Goal: Find specific page/section: Find specific page/section

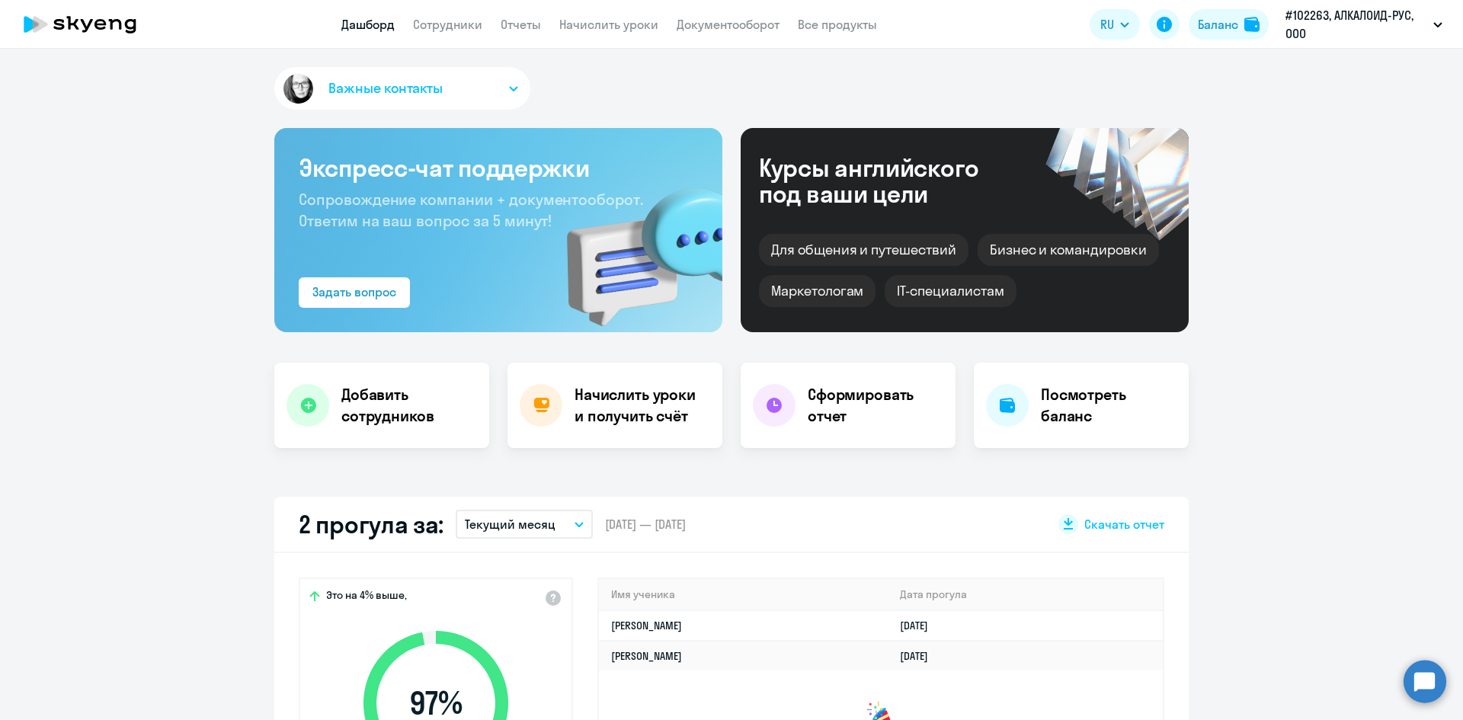
select select "30"
click at [463, 26] on link "Сотрудники" at bounding box center [447, 24] width 69 height 15
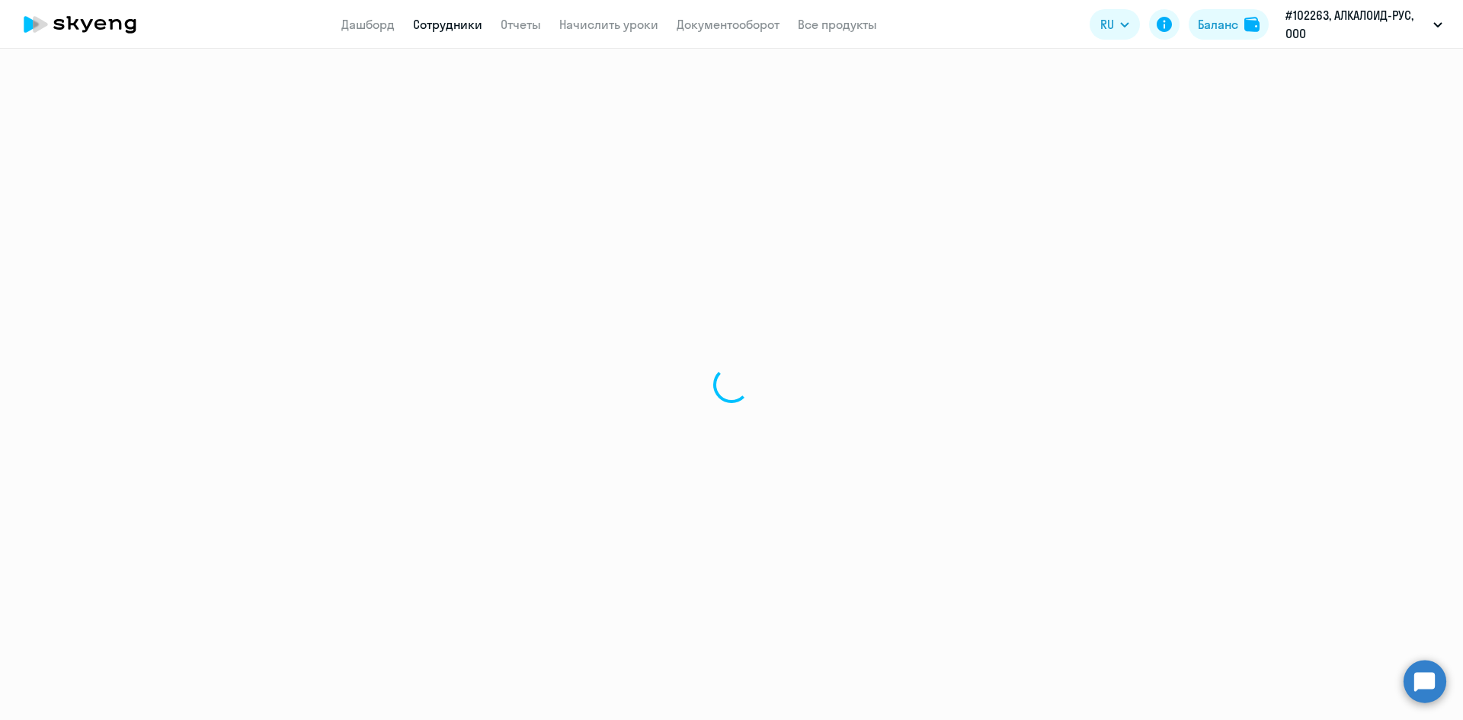
select select "30"
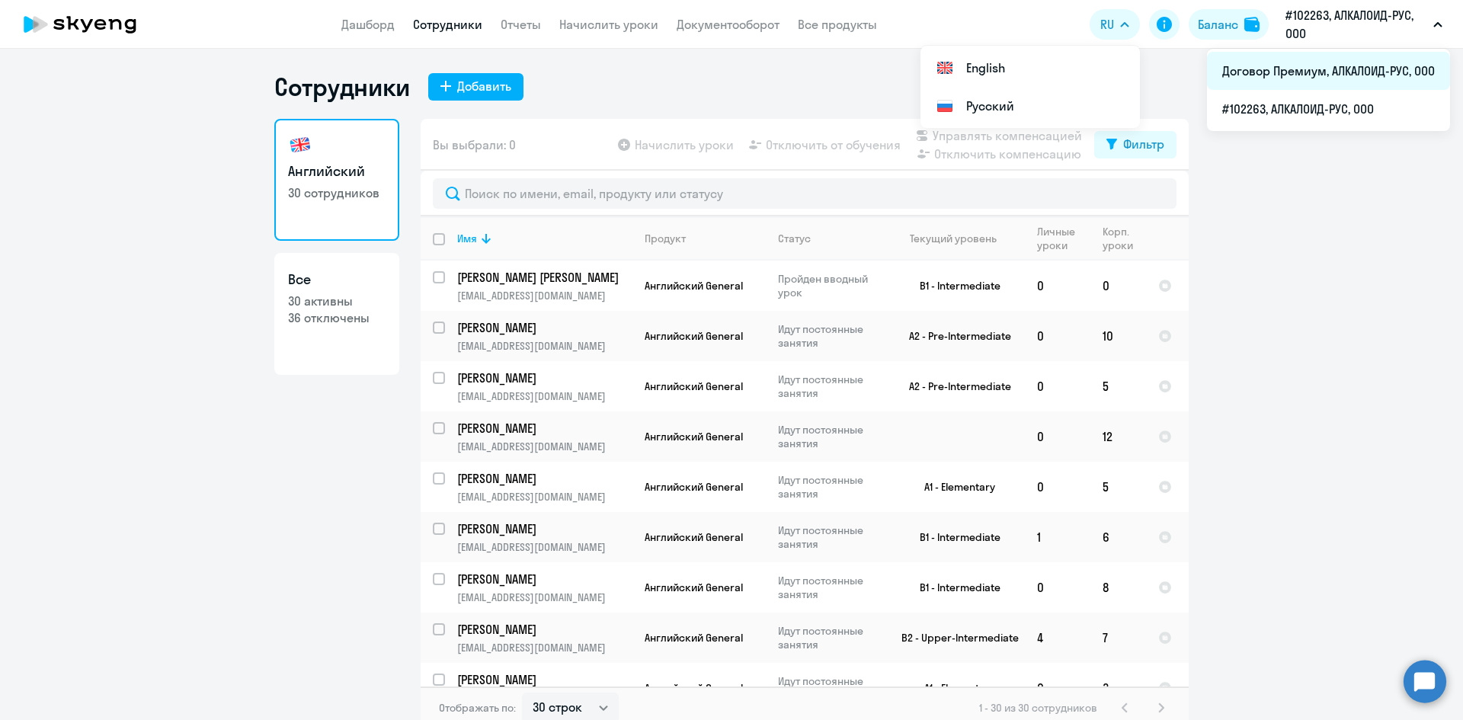
click at [1293, 82] on li "Договор Премиум, АЛКАЛОИД-РУС, ООО" at bounding box center [1328, 71] width 243 height 38
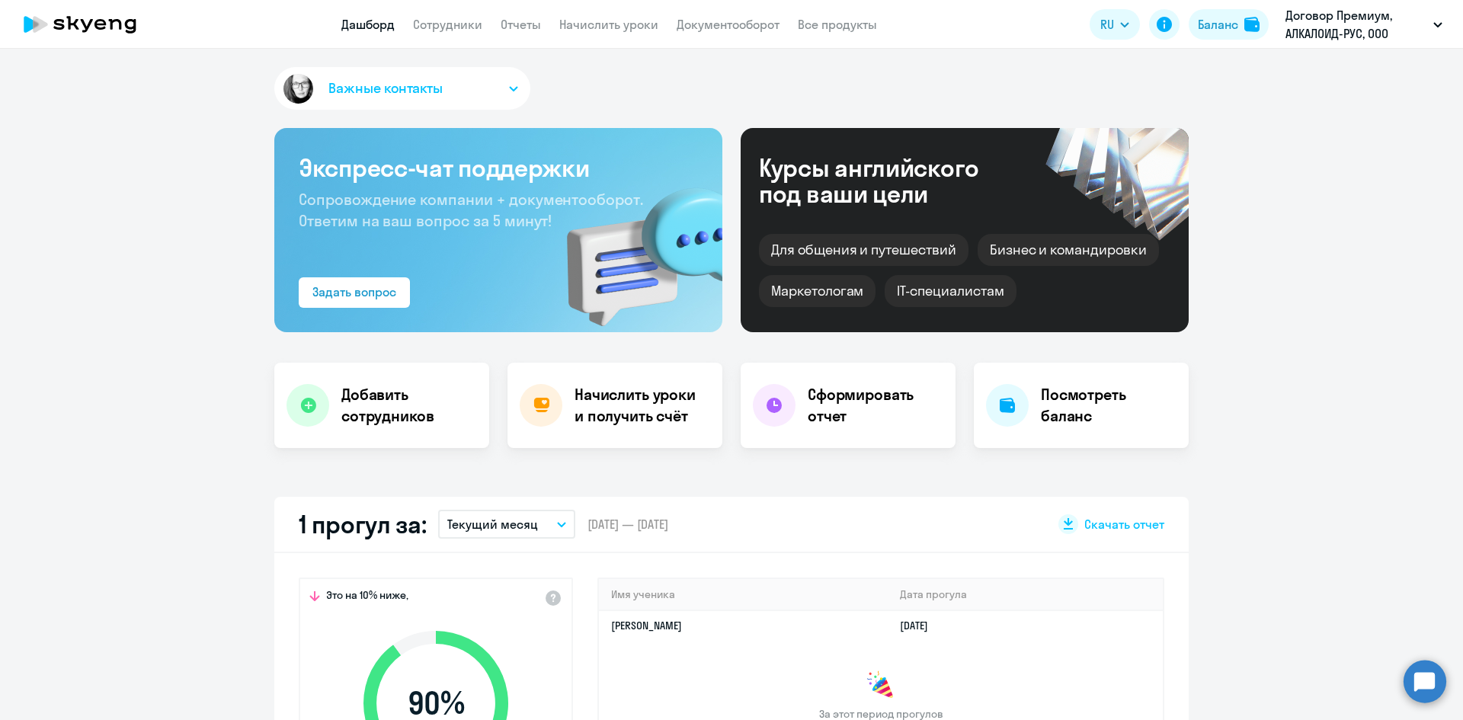
select select "30"
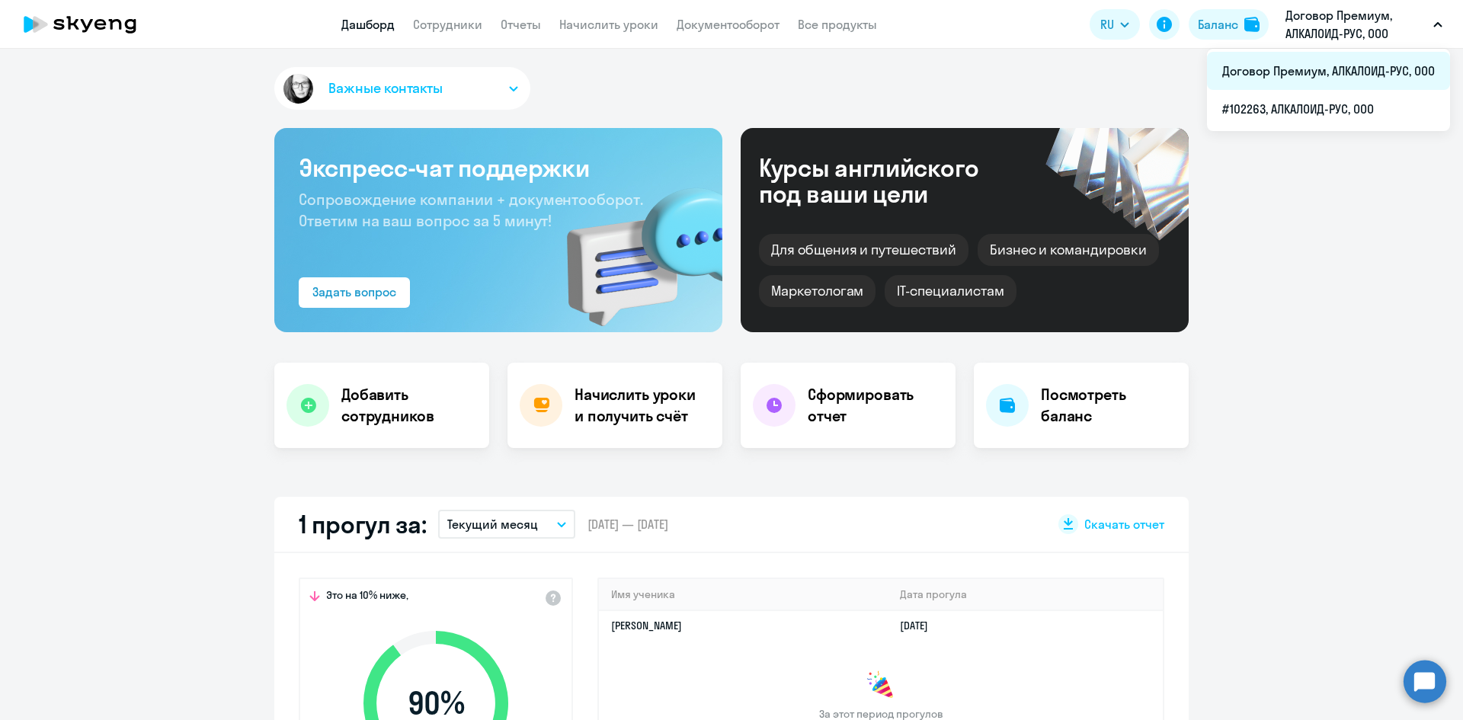
click at [1286, 75] on li "Договор Премиум, АЛКАЛОИД-РУС, ООО" at bounding box center [1328, 71] width 243 height 38
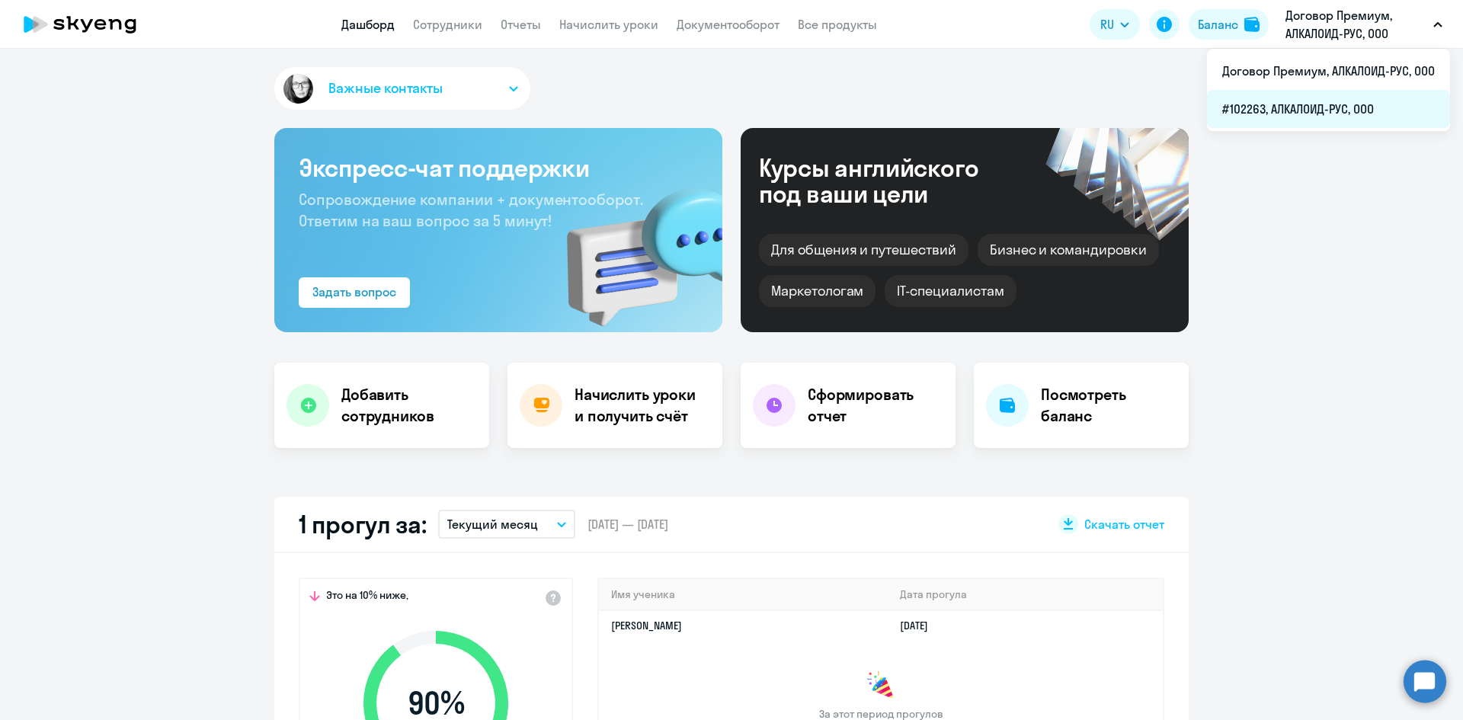
click at [1308, 110] on li "#102263, АЛКАЛОИД-РУС, ООО" at bounding box center [1328, 109] width 243 height 38
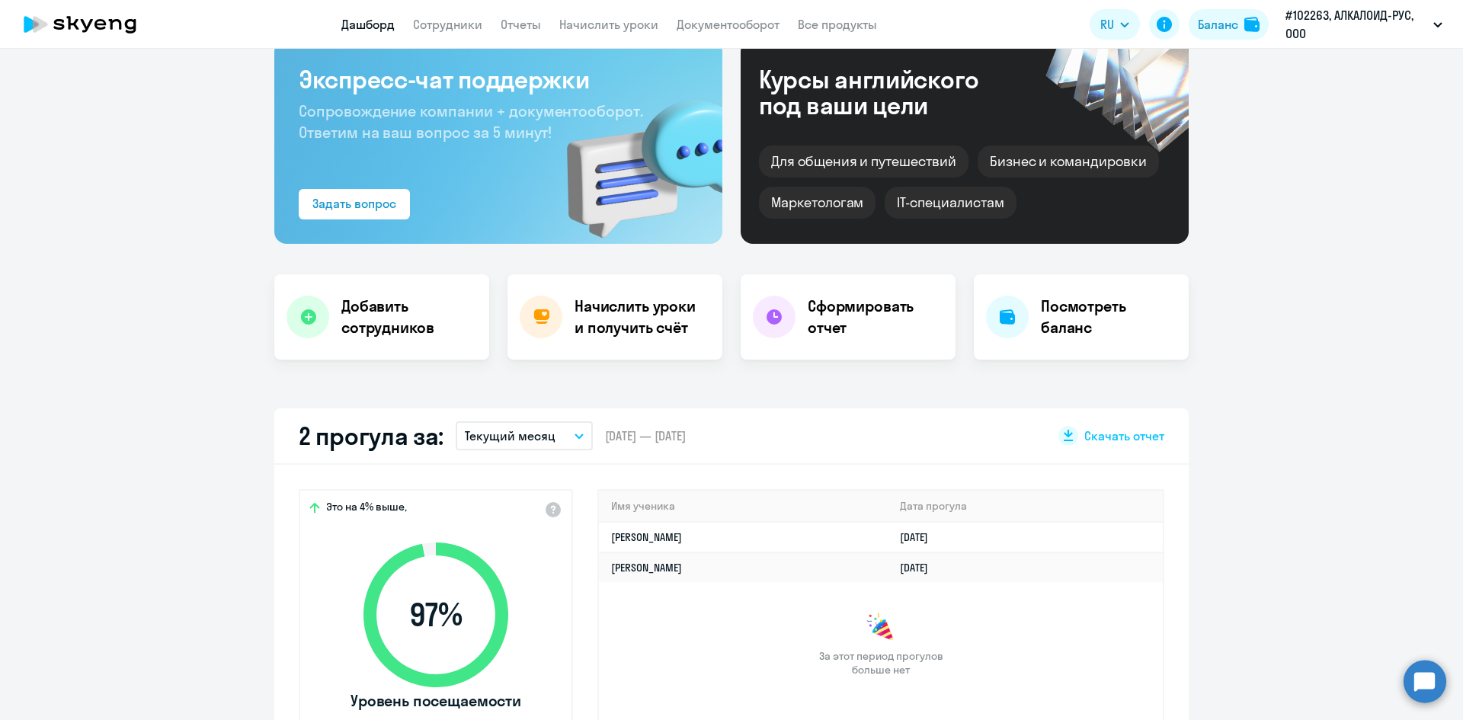
scroll to position [305, 0]
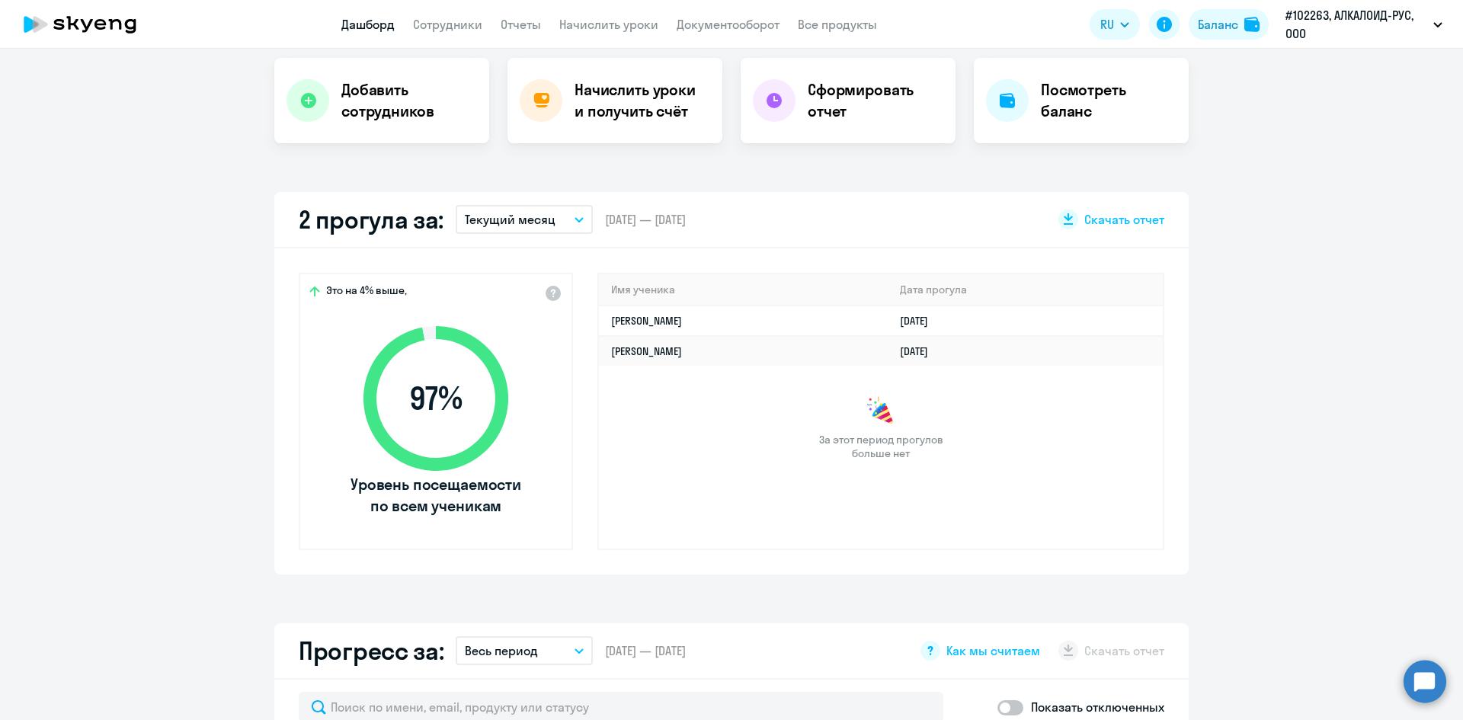
select select "30"
